Goal: Task Accomplishment & Management: Use online tool/utility

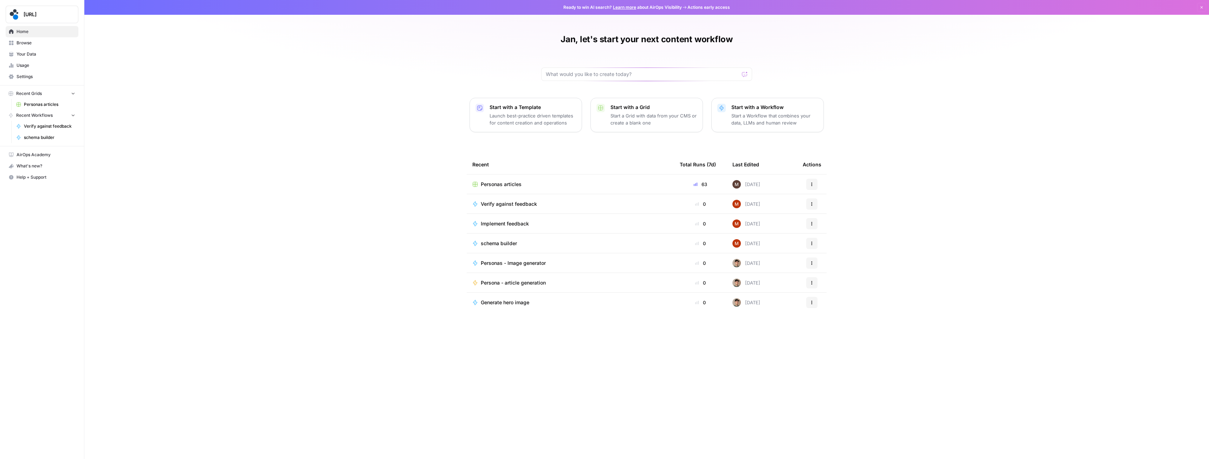
click at [581, 204] on div "Verify against feedback" at bounding box center [570, 203] width 196 height 7
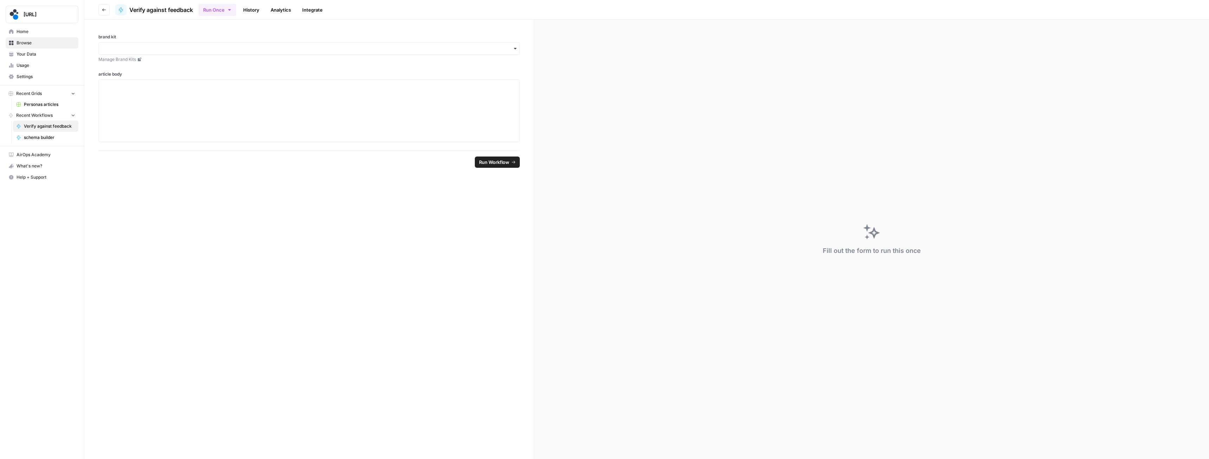
click at [99, 8] on button "Go back" at bounding box center [103, 9] width 11 height 11
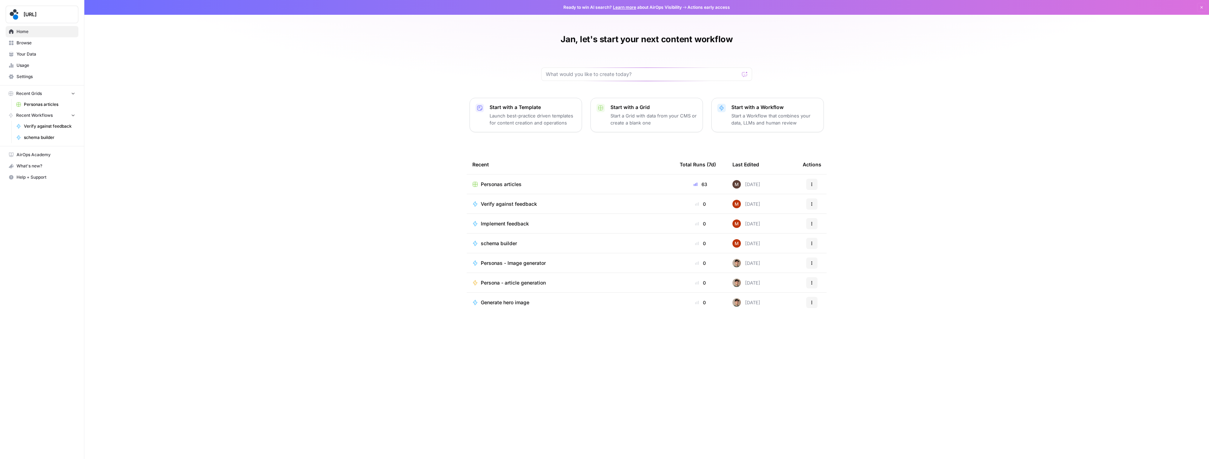
click at [810, 204] on icon "button" at bounding box center [812, 204] width 4 height 4
click at [30, 44] on span "Browse" at bounding box center [46, 43] width 59 height 6
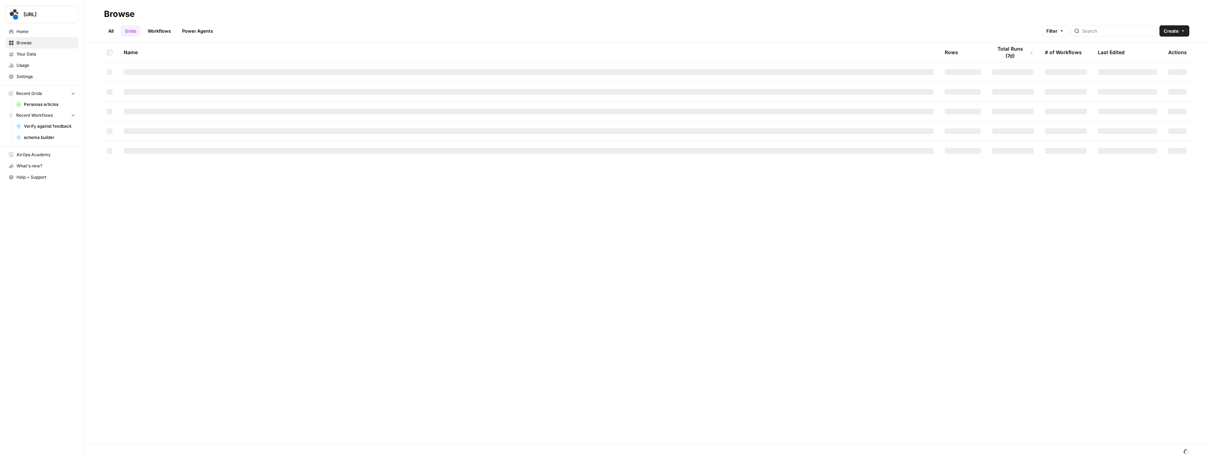
click at [159, 31] on link "Workflows" at bounding box center [159, 30] width 32 height 11
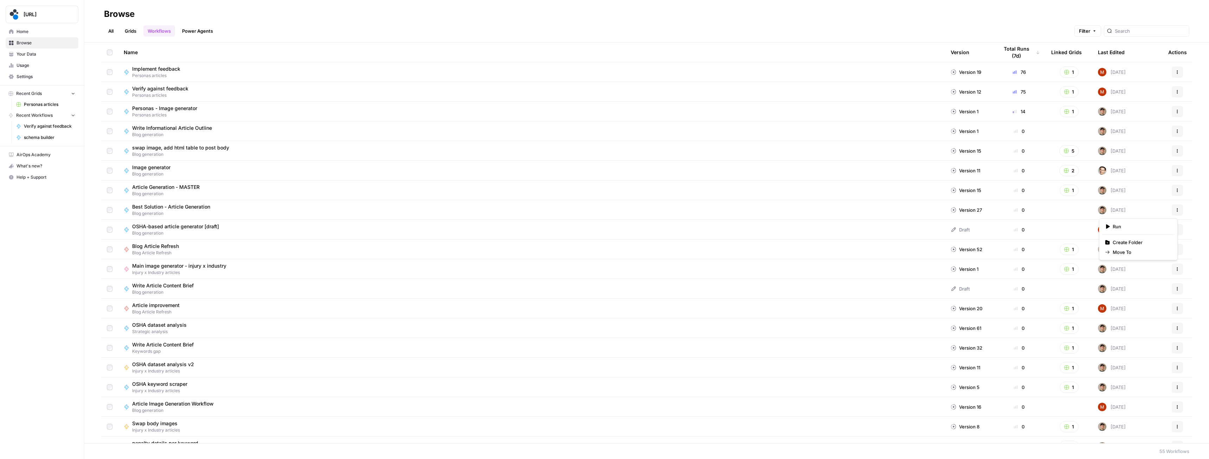
click at [1175, 211] on icon "button" at bounding box center [1177, 210] width 4 height 4
click at [1175, 209] on icon "button" at bounding box center [1177, 210] width 4 height 4
click at [258, 128] on div "Write Informational Article Outline Blog generation" at bounding box center [532, 130] width 816 height 13
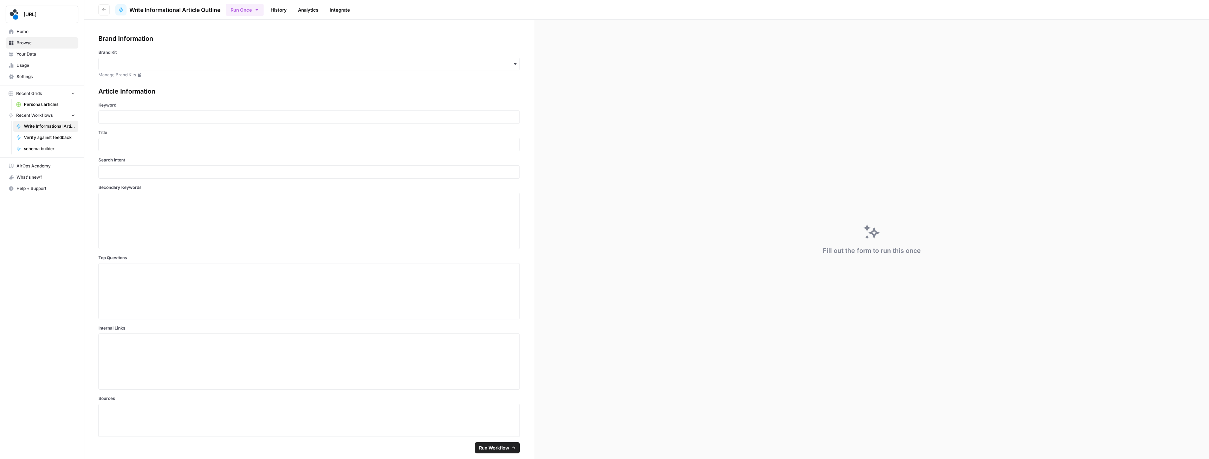
click at [26, 77] on span "Settings" at bounding box center [46, 76] width 59 height 6
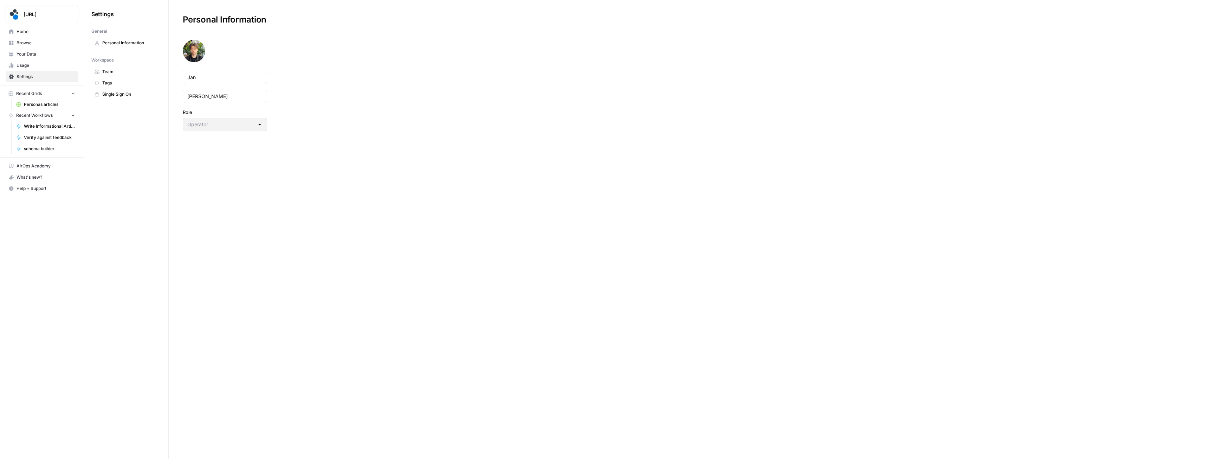
click at [124, 74] on span "Team" at bounding box center [130, 72] width 56 height 6
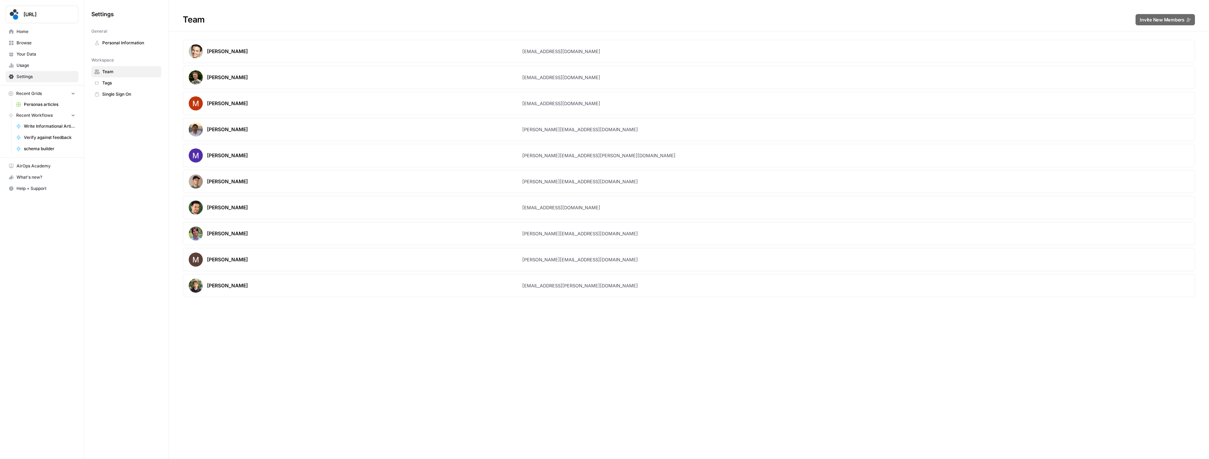
click at [115, 39] on link "Personal Information" at bounding box center [126, 42] width 70 height 11
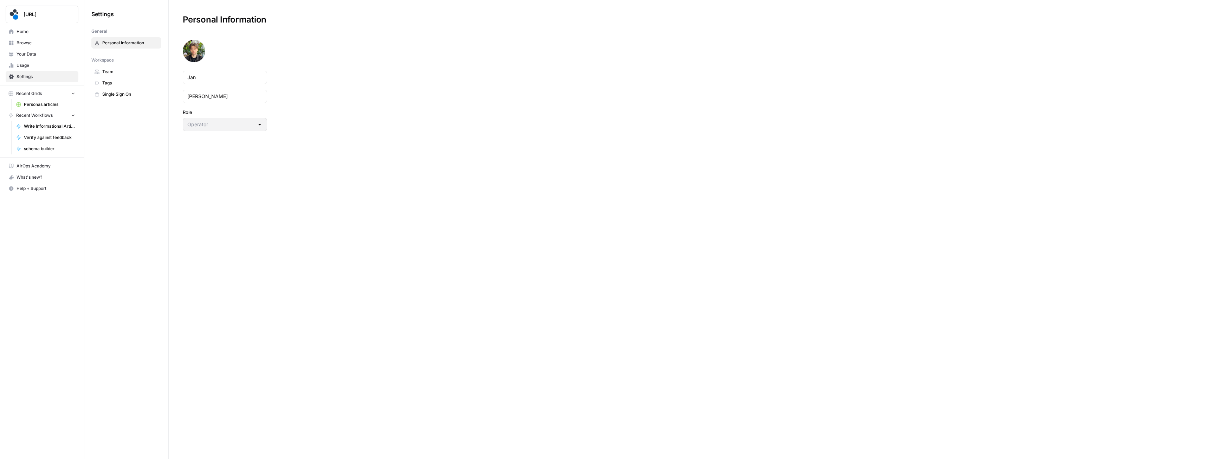
click at [33, 63] on span "Usage" at bounding box center [46, 65] width 59 height 6
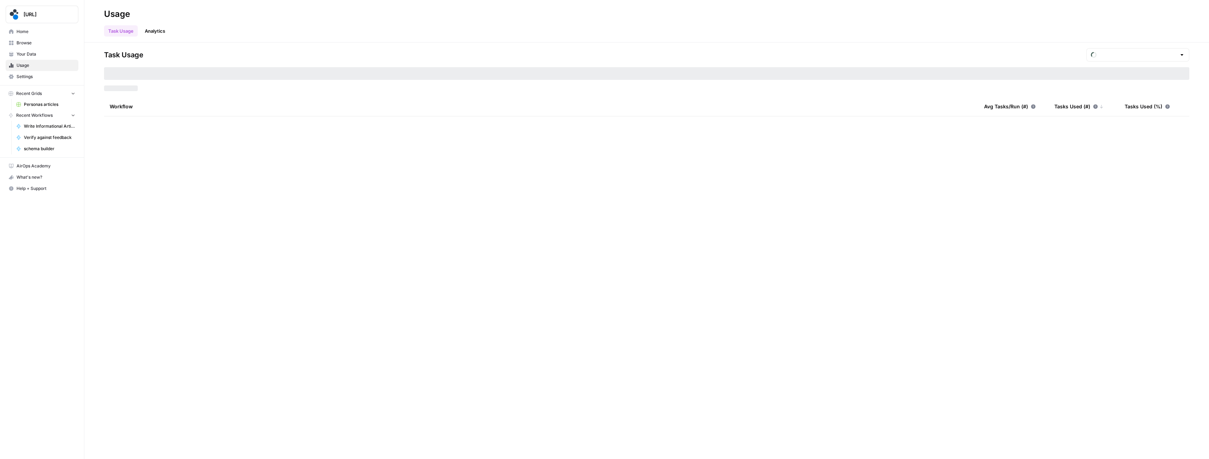
type input "August Tasks"
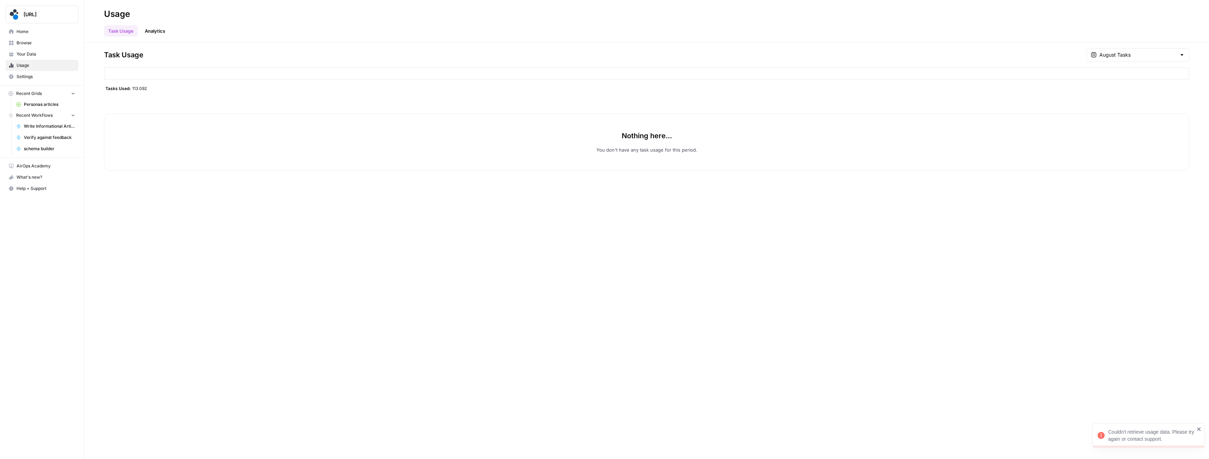
click at [31, 52] on span "Your Data" at bounding box center [46, 54] width 59 height 6
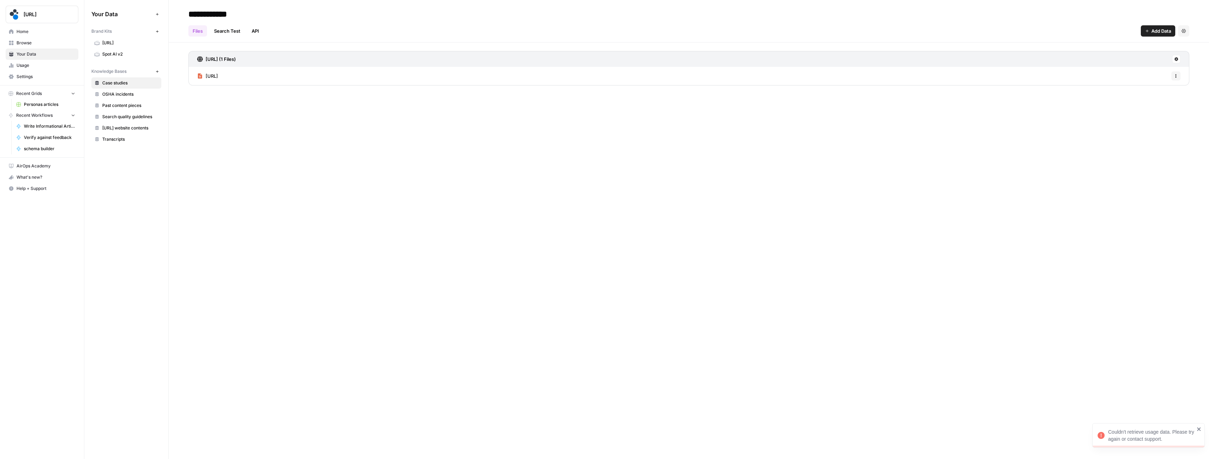
click at [127, 42] on span "[URL]" at bounding box center [130, 43] width 56 height 6
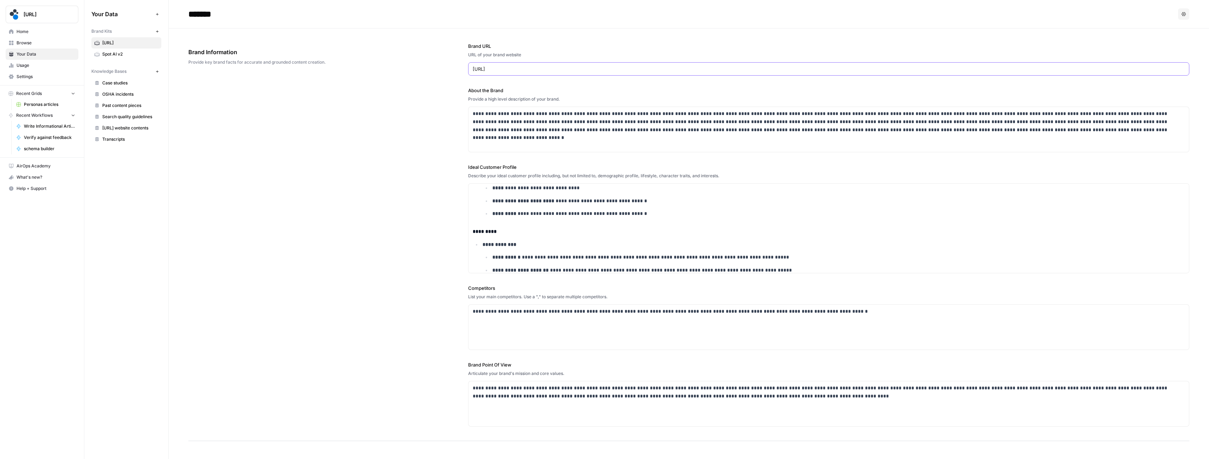
click at [486, 70] on input "[URL]" at bounding box center [829, 68] width 712 height 7
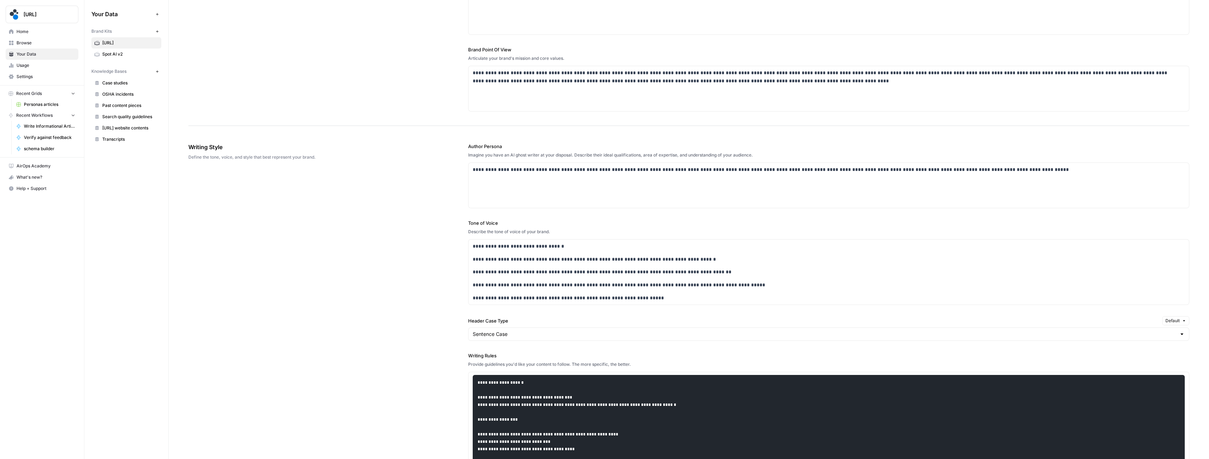
scroll to position [316, 0]
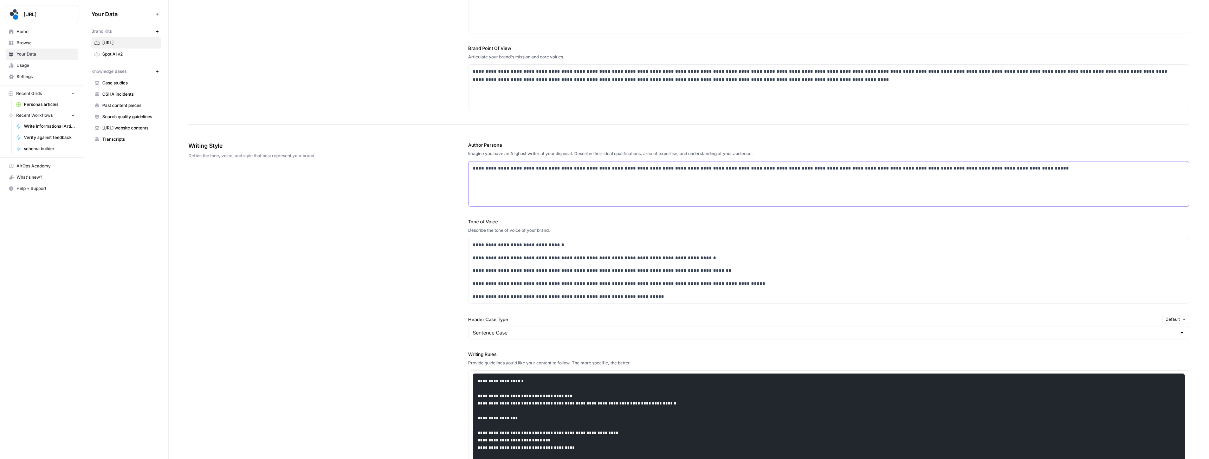
click at [617, 174] on div "**********" at bounding box center [829, 183] width 721 height 45
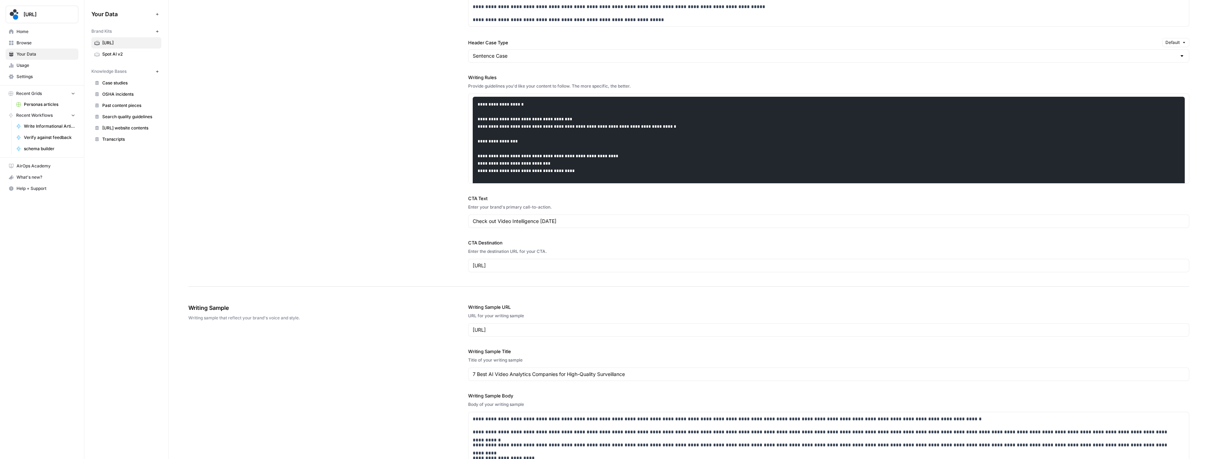
scroll to position [586, 0]
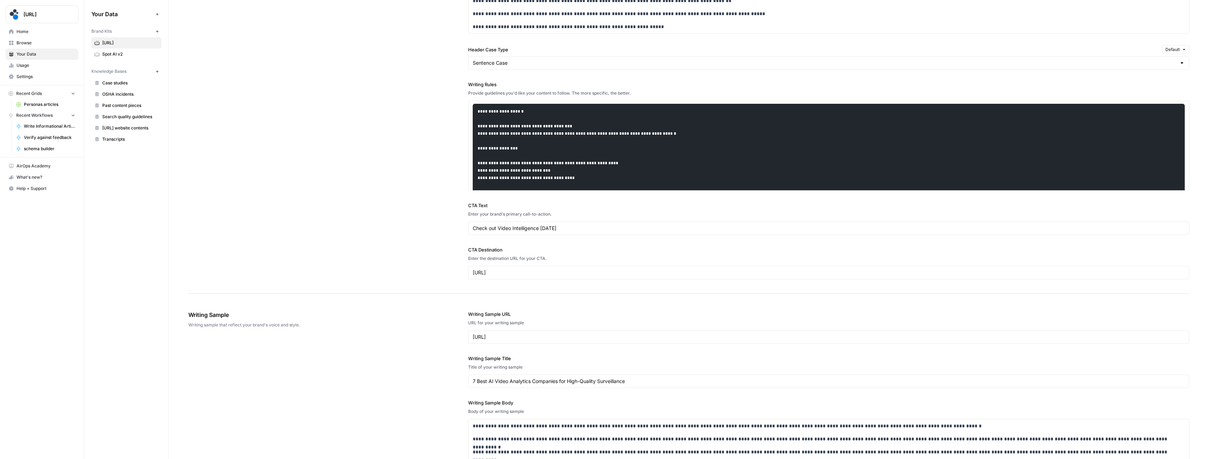
click at [34, 66] on span "Usage" at bounding box center [46, 65] width 59 height 6
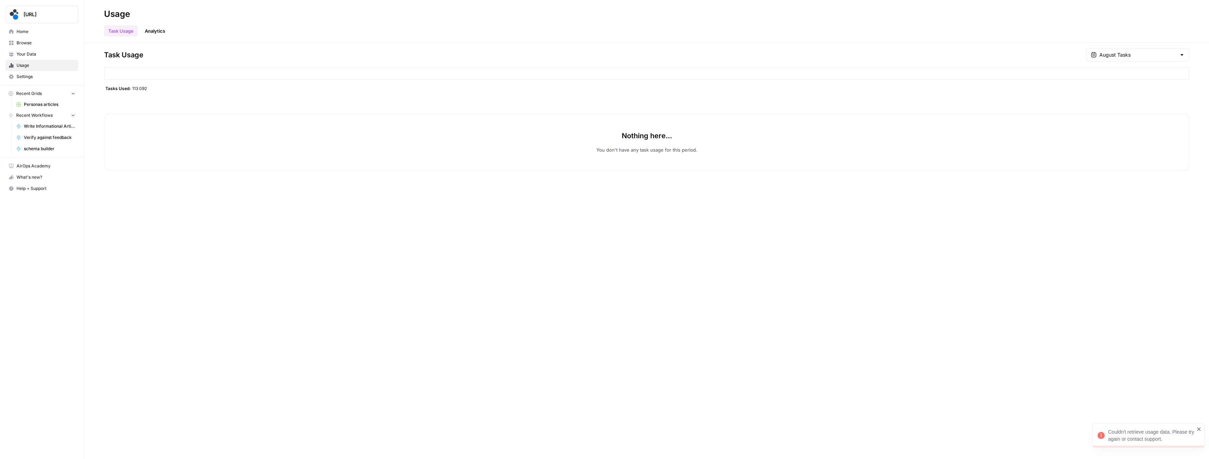
click at [25, 45] on span "Browse" at bounding box center [46, 43] width 59 height 6
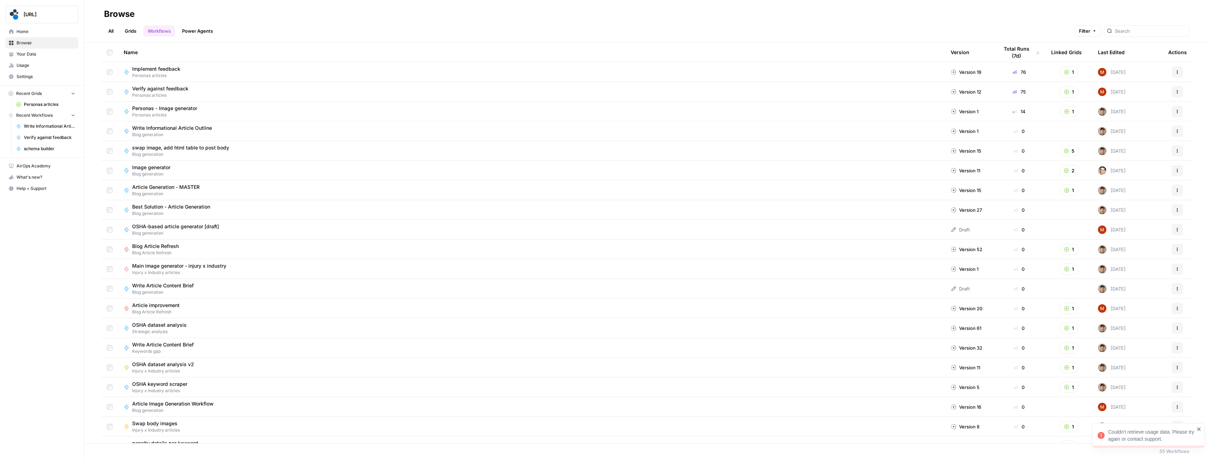
click at [17, 31] on span "Home" at bounding box center [46, 31] width 59 height 6
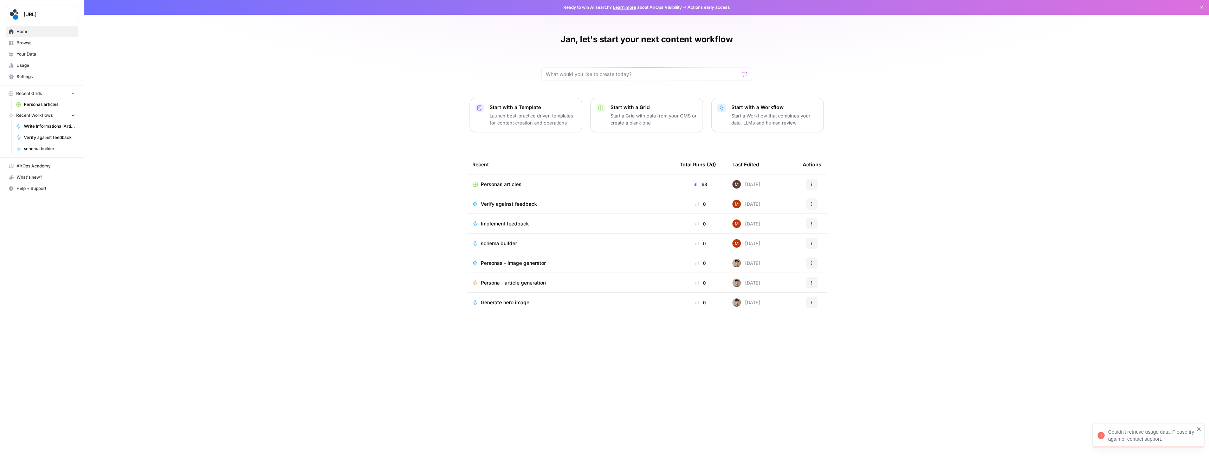
click at [558, 185] on div "Personas articles" at bounding box center [570, 184] width 196 height 7
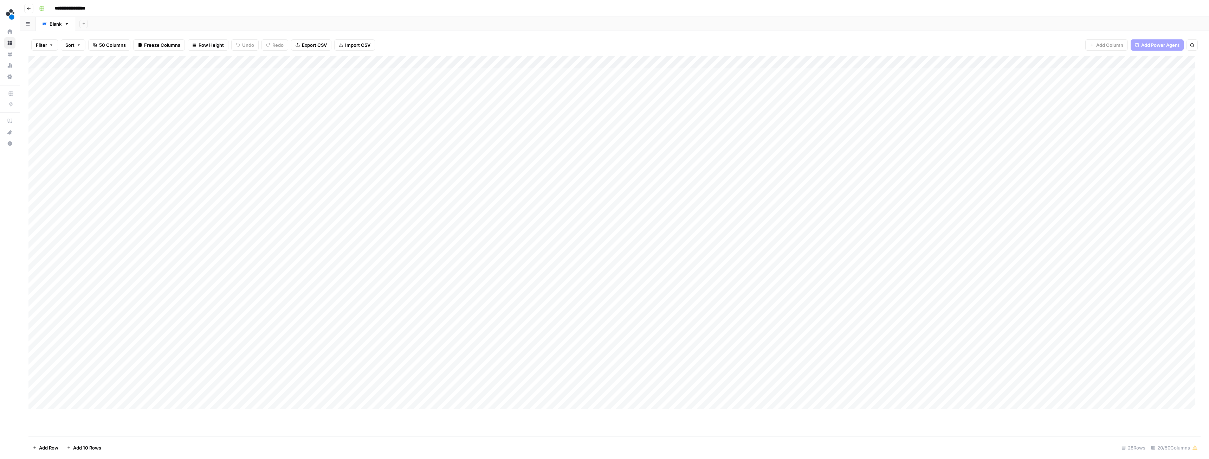
click at [912, 61] on div "Add Column" at bounding box center [614, 235] width 1172 height 358
click at [9, 17] on img "Workspace: spot.ai" at bounding box center [14, 14] width 13 height 13
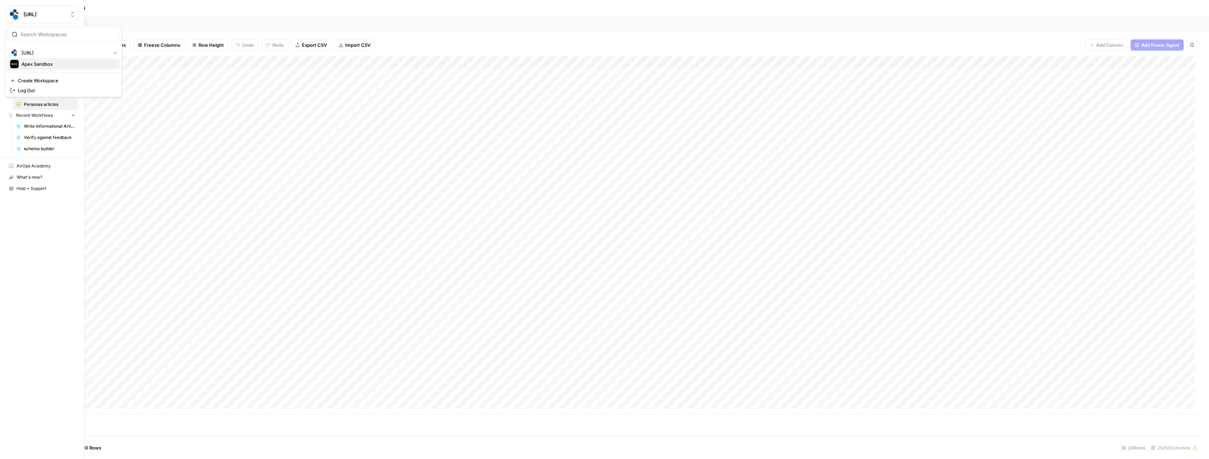
click at [36, 62] on span "Apex Sandbox" at bounding box center [67, 63] width 93 height 7
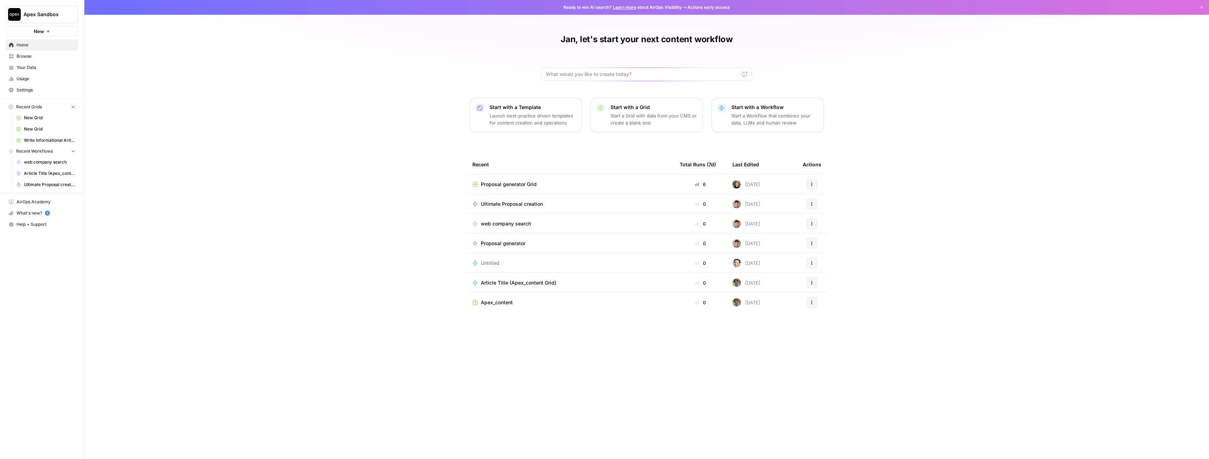
click at [607, 183] on div "Proposal generator Grid" at bounding box center [570, 184] width 196 height 7
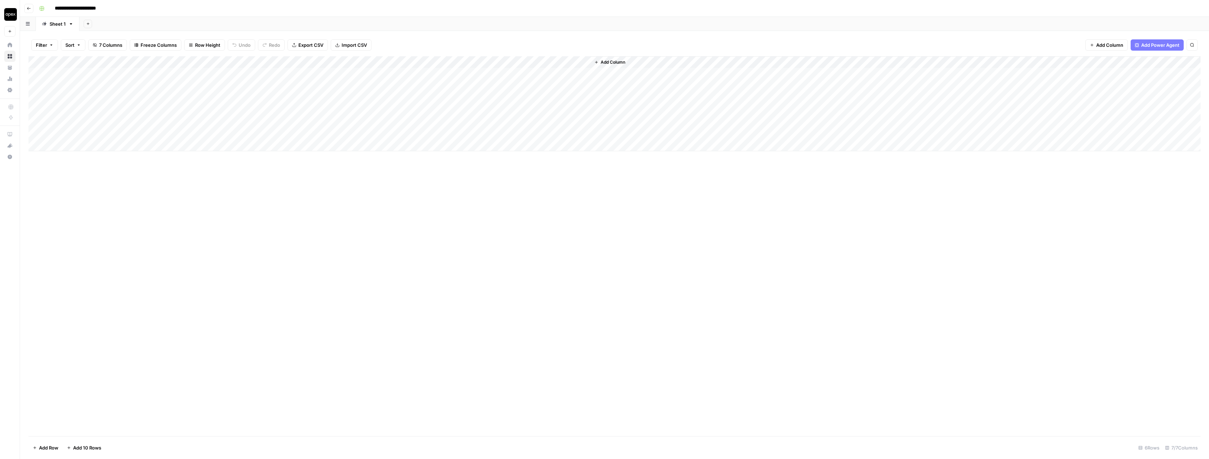
click at [357, 62] on div "Add Column" at bounding box center [614, 103] width 1172 height 95
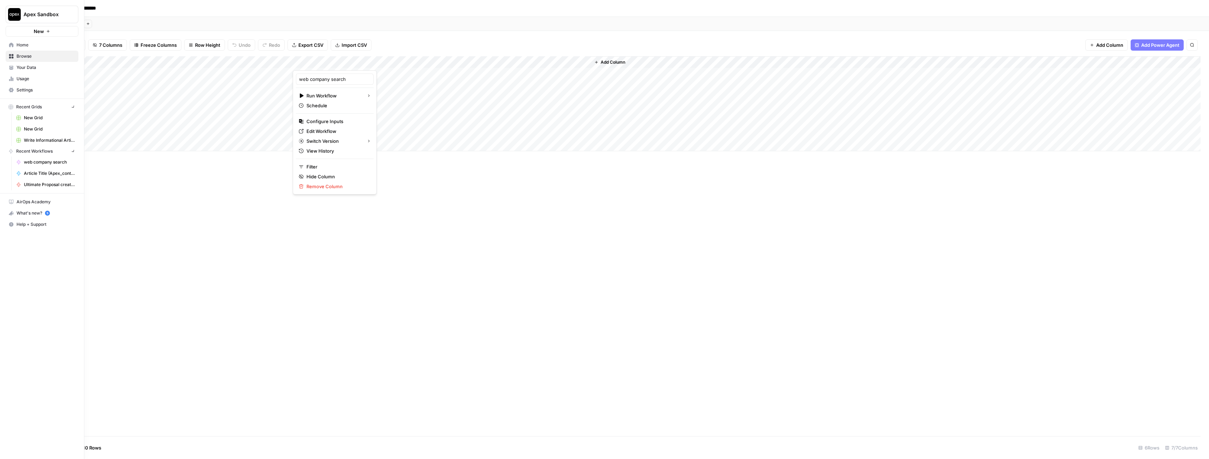
click at [7, 13] on button "Apex Sandbox" at bounding box center [42, 15] width 73 height 18
click at [35, 63] on span "[URL]" at bounding box center [67, 63] width 93 height 7
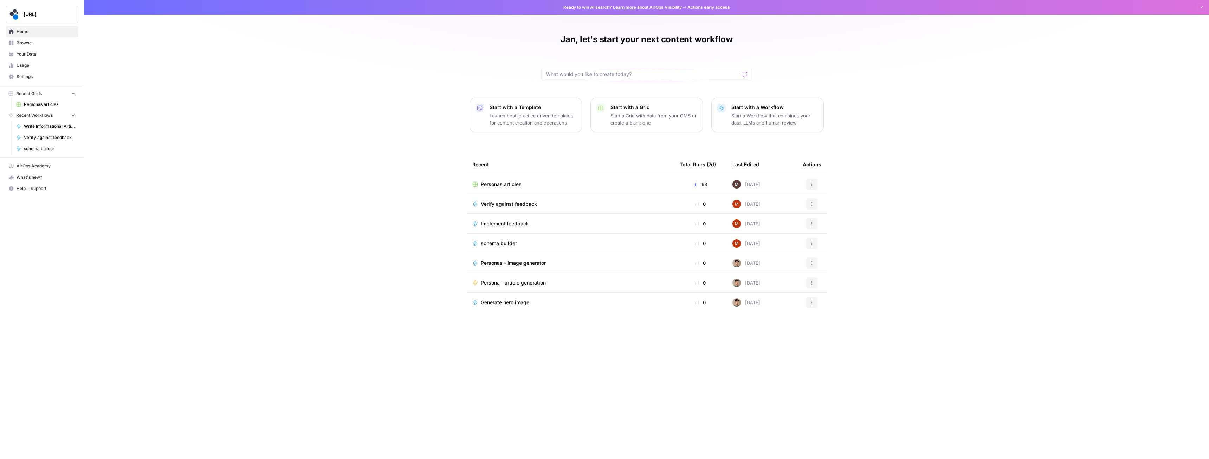
click at [811, 225] on icon "button" at bounding box center [812, 223] width 4 height 4
click at [658, 230] on td "Implement feedback" at bounding box center [570, 223] width 207 height 19
click at [507, 224] on span "Implement feedback" at bounding box center [505, 223] width 48 height 7
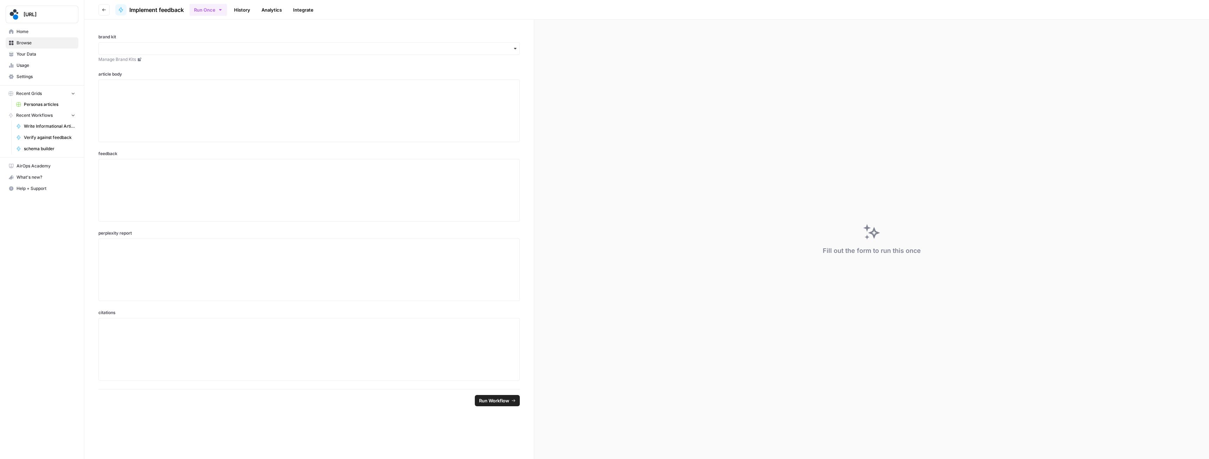
click at [246, 13] on link "History" at bounding box center [242, 9] width 25 height 11
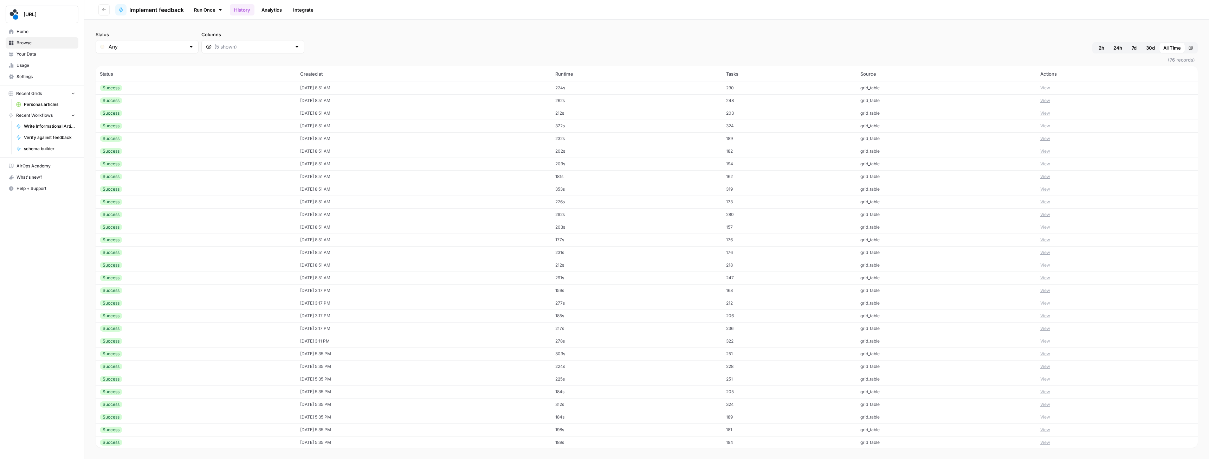
click at [277, 9] on link "Analytics" at bounding box center [271, 9] width 29 height 11
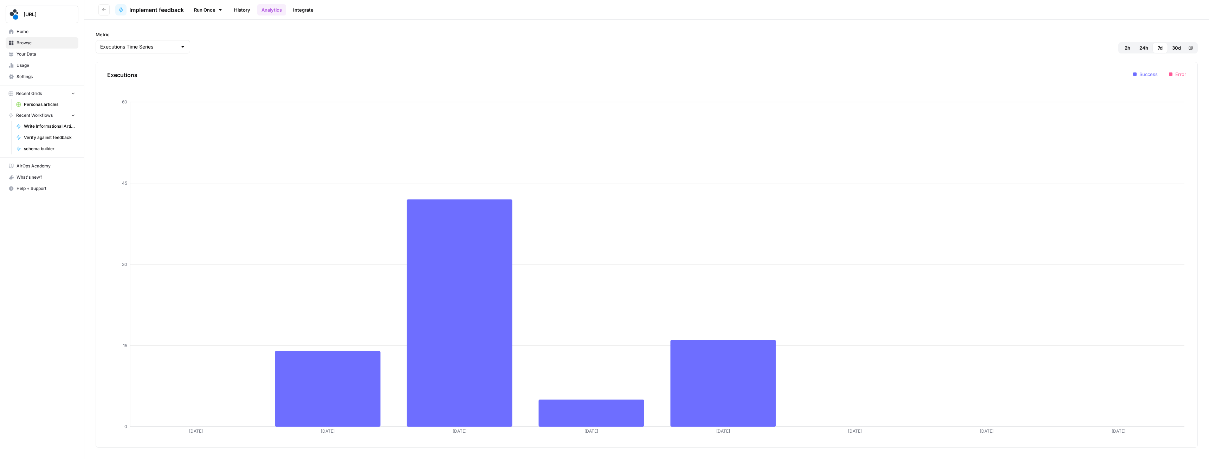
click at [305, 12] on link "Integrate" at bounding box center [303, 9] width 29 height 11
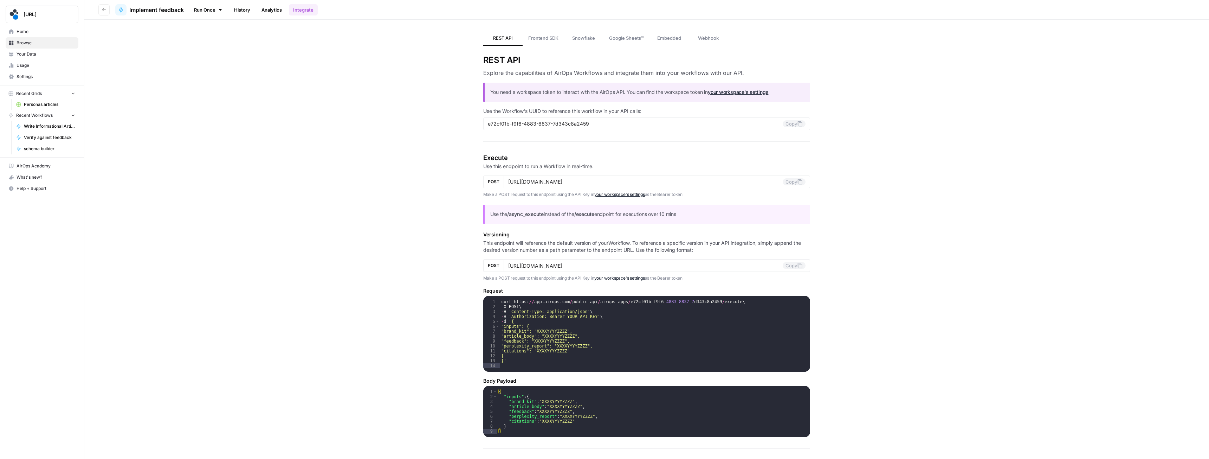
click at [30, 75] on span "Settings" at bounding box center [46, 76] width 59 height 6
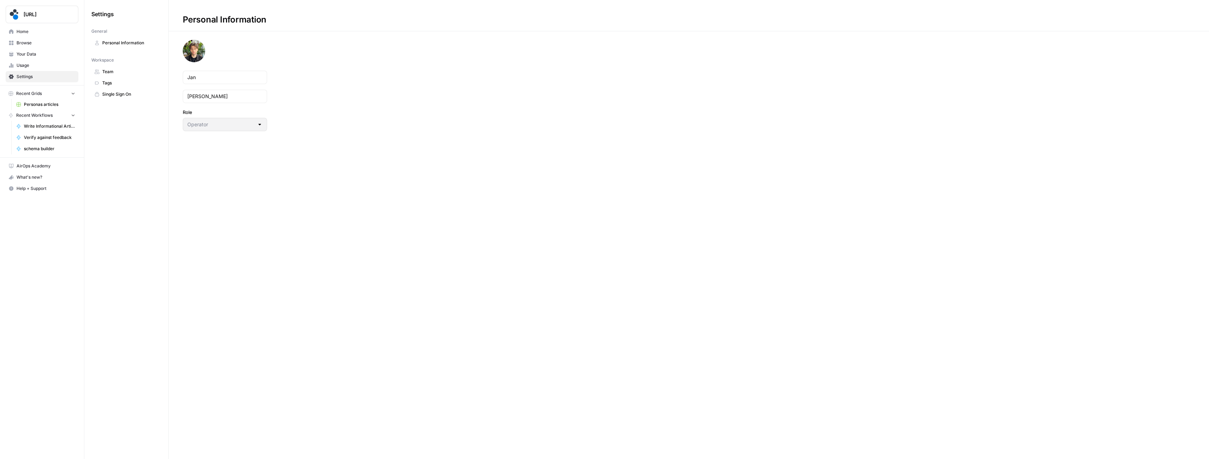
click at [116, 72] on span "Team" at bounding box center [130, 72] width 56 height 6
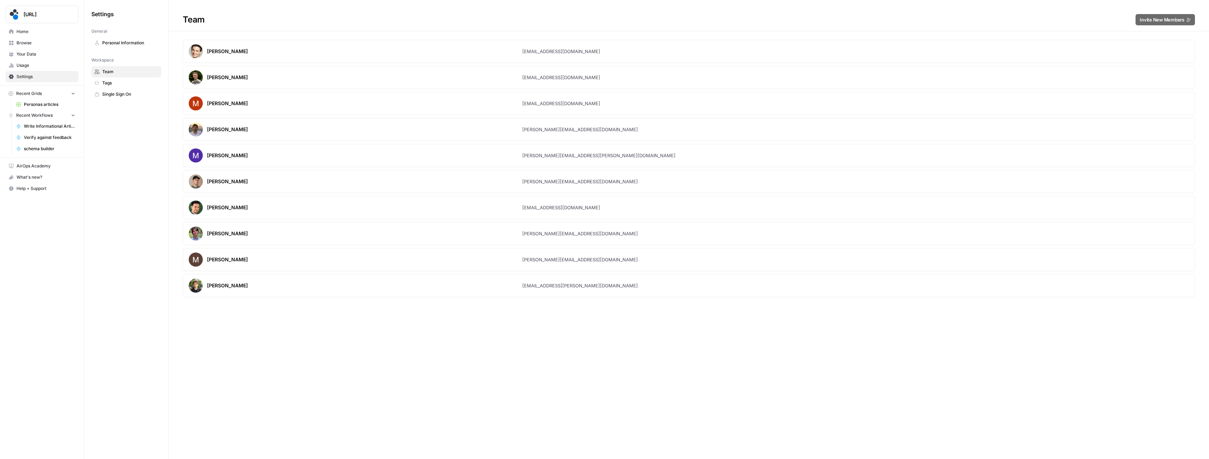
click at [29, 33] on span "Home" at bounding box center [46, 31] width 59 height 6
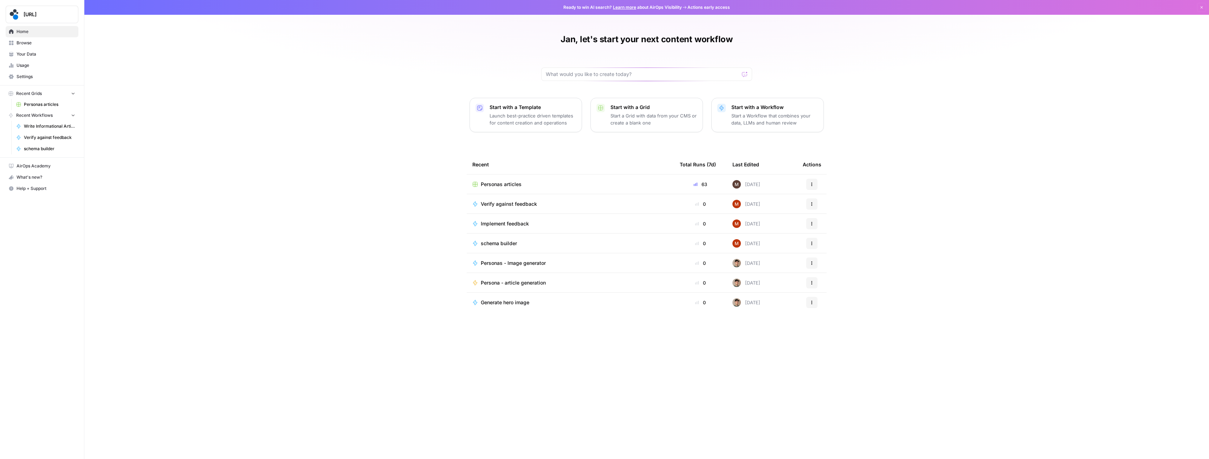
click at [496, 180] on td "Personas articles" at bounding box center [570, 183] width 207 height 19
click at [498, 186] on span "Personas articles" at bounding box center [501, 184] width 41 height 7
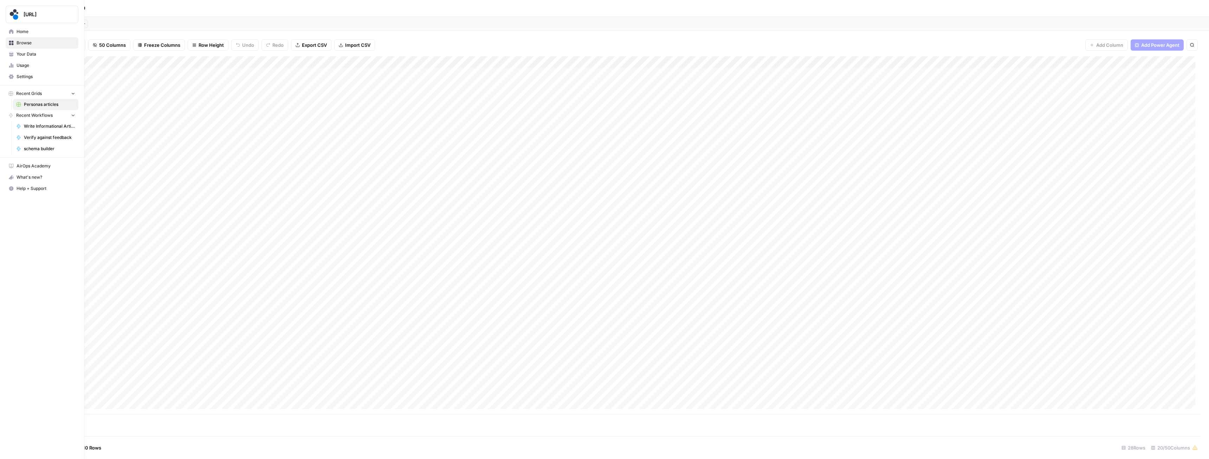
click at [12, 63] on icon at bounding box center [11, 65] width 1 height 5
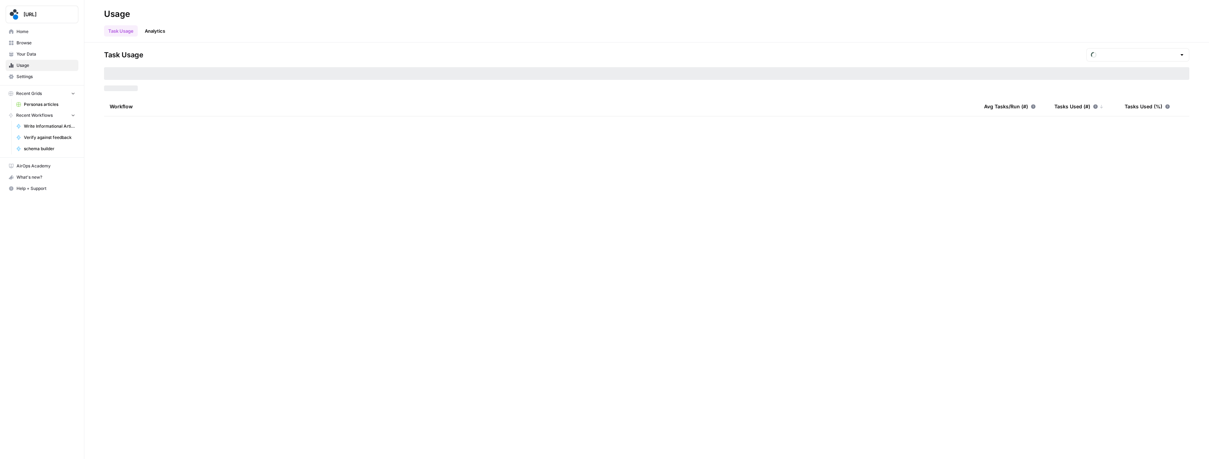
type input "August Tasks"
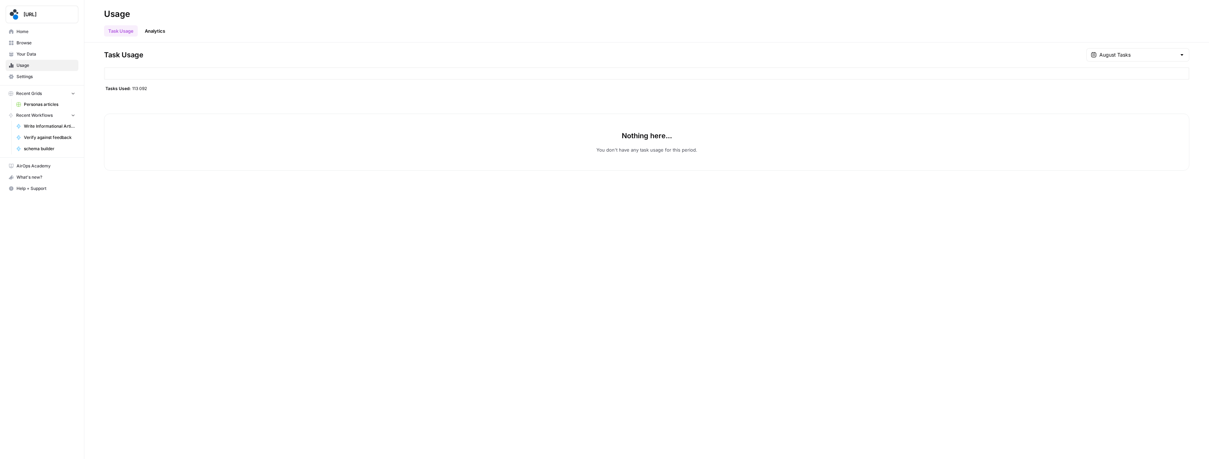
click at [159, 30] on link "Analytics" at bounding box center [155, 30] width 29 height 11
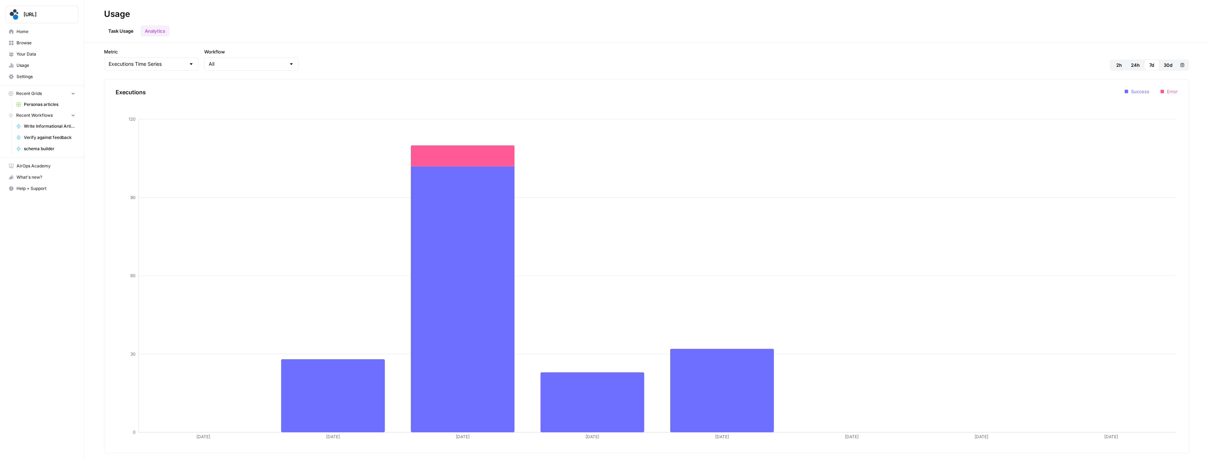
click at [127, 37] on header "Usage Task Usage Analytics" at bounding box center [646, 21] width 1125 height 43
click at [127, 31] on link "Task Usage" at bounding box center [121, 30] width 34 height 11
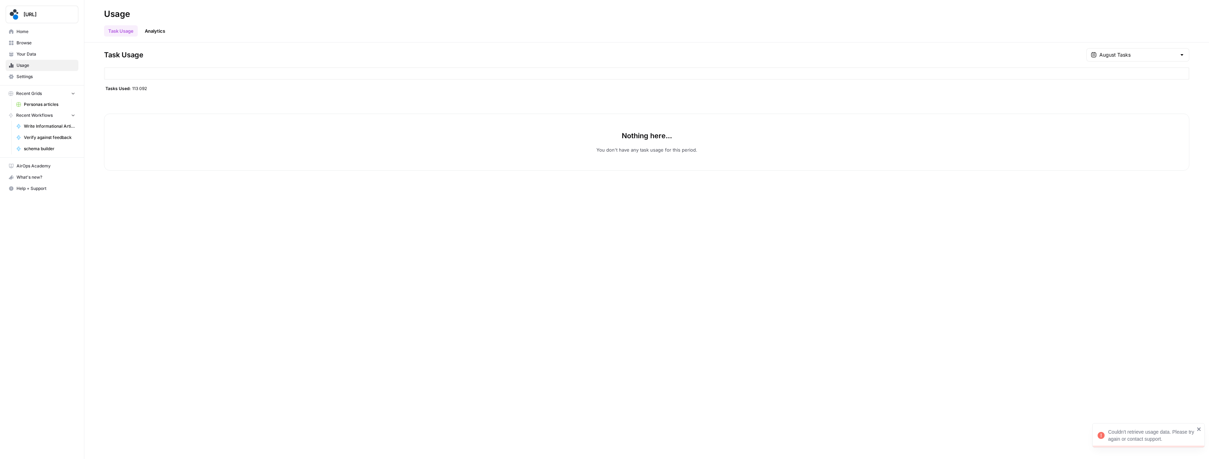
click at [37, 34] on span "Home" at bounding box center [46, 31] width 59 height 6
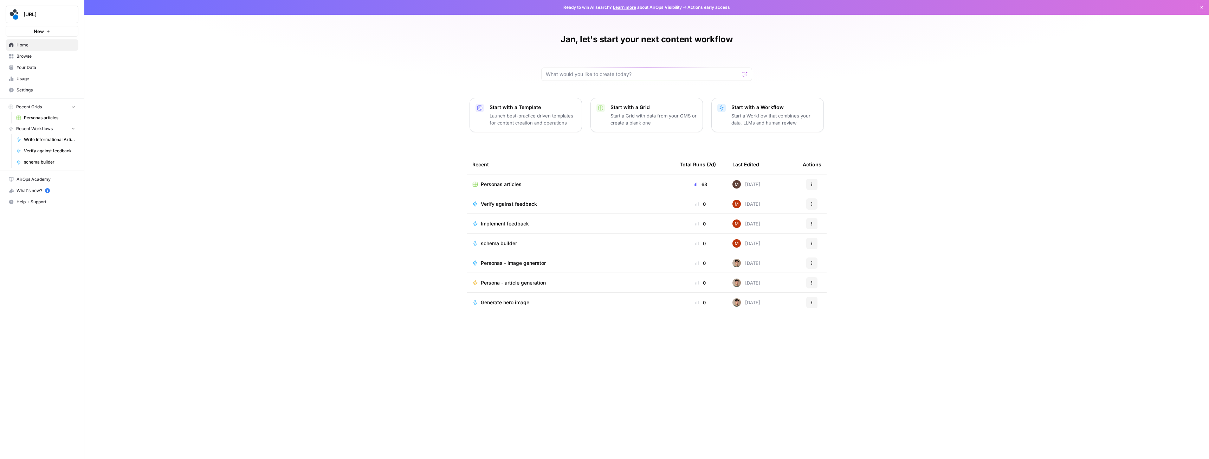
click at [812, 202] on icon "button" at bounding box center [812, 204] width 4 height 4
click at [562, 204] on div "Verify against feedback" at bounding box center [570, 203] width 196 height 7
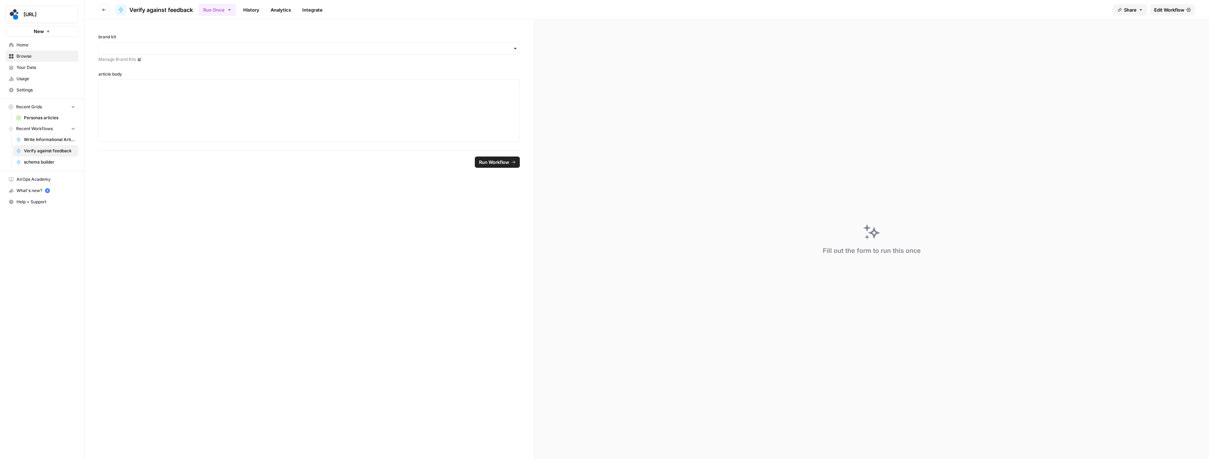
click at [1166, 12] on span "Edit Workflow" at bounding box center [1169, 9] width 30 height 7
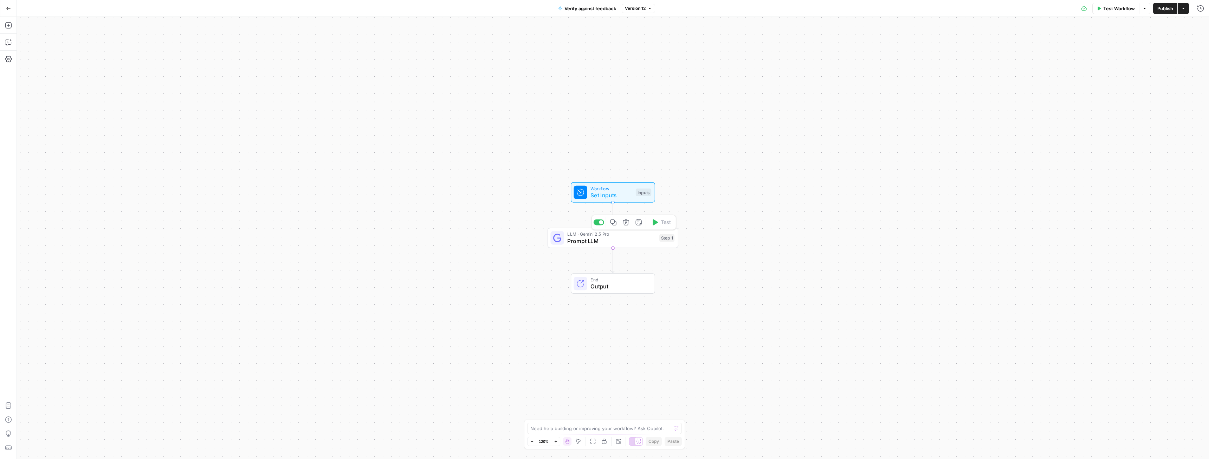
click at [626, 243] on span "Prompt LLM" at bounding box center [611, 241] width 89 height 8
